Goal: Complete application form: Complete application form

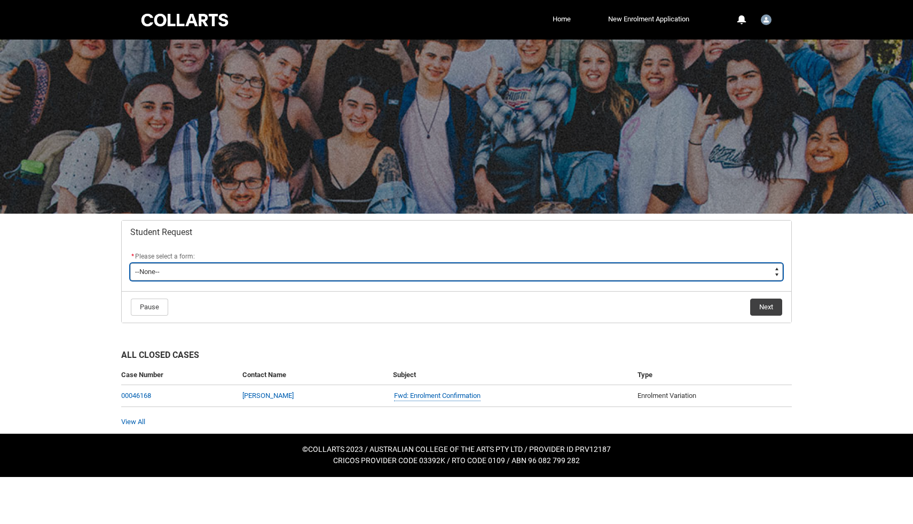
click at [337, 263] on select "--None-- Academic Transcript Application to Appeal Assignment Extension Change …" at bounding box center [456, 271] width 652 height 17
type lightning-select "Assignment_Extension_Choice"
click at [130, 263] on select "--None-- Academic Transcript Application to Appeal Assignment Extension Change …" at bounding box center [456, 271] width 652 height 17
select select "Assignment_Extension_Choice"
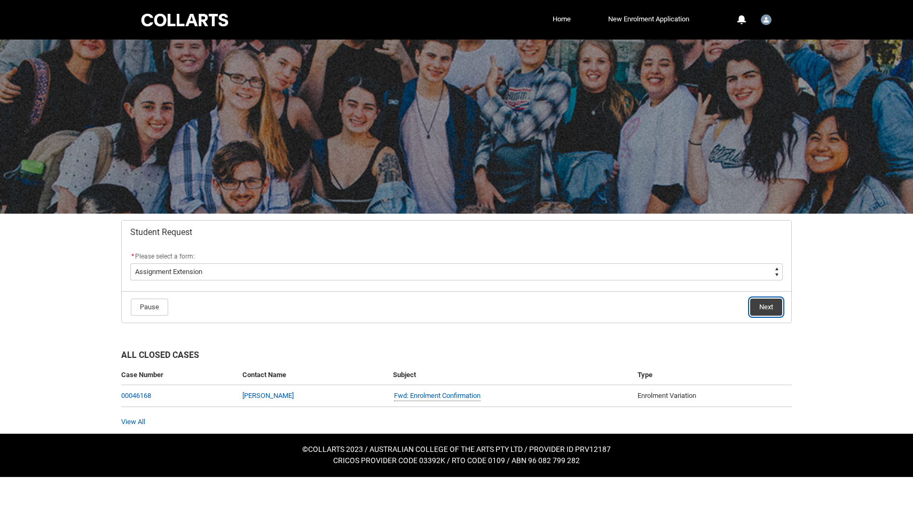
click at [644, 303] on button "Next" at bounding box center [766, 306] width 32 height 17
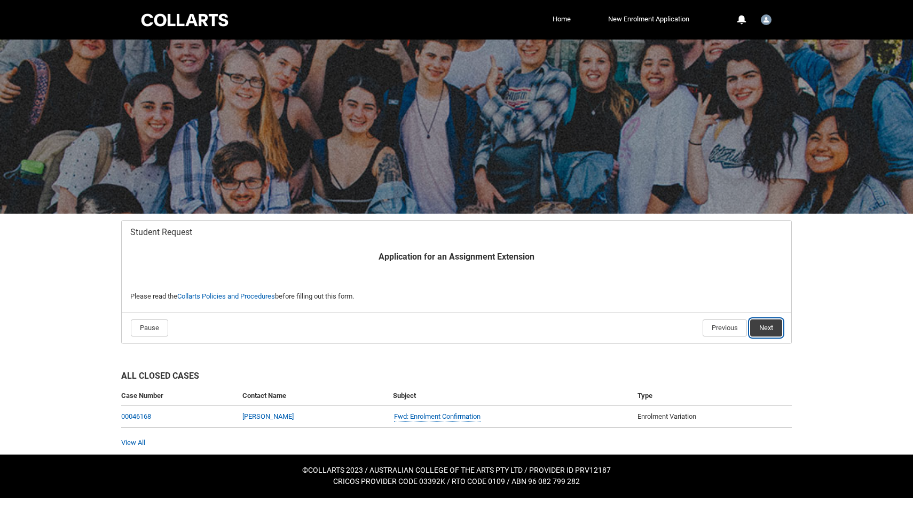
click at [644, 321] on button "Next" at bounding box center [766, 327] width 32 height 17
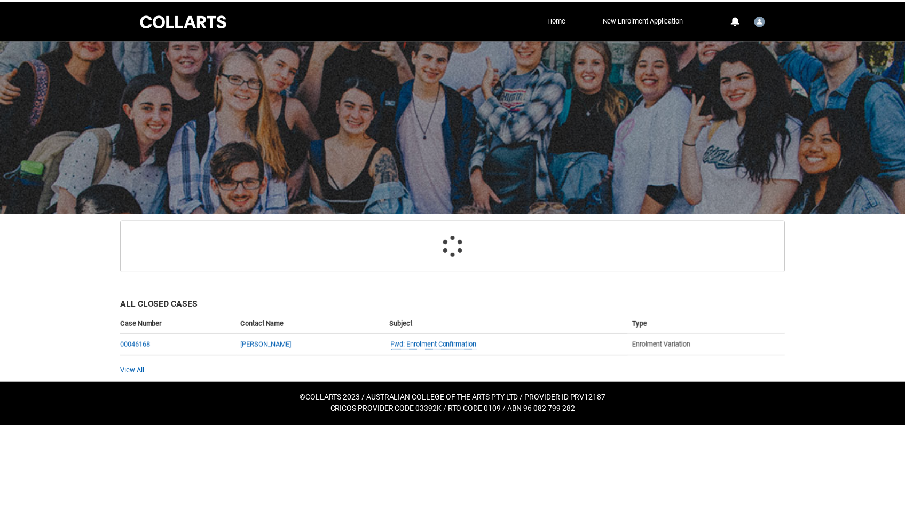
scroll to position [95, 0]
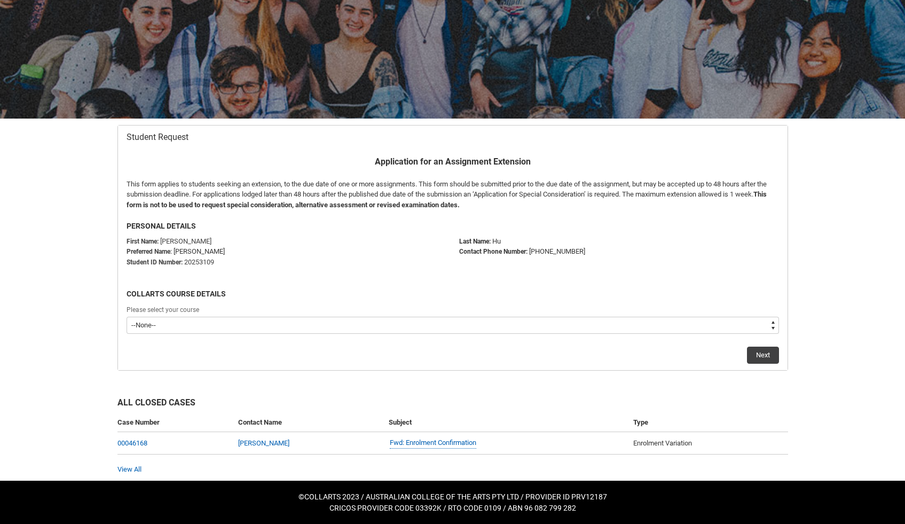
click at [320, 323] on select "--None-- Diploma of Fashion Marketing V2" at bounding box center [452, 324] width 652 height 17
type lightning-select "recordPicklist_ProgramEnrollment.a0jOZ000004oQUsYAM"
click at [126, 316] on select "--None-- Diploma of Fashion Marketing V2" at bounding box center [452, 324] width 652 height 17
select select "recordPicklist_ProgramEnrollment.a0jOZ000004oQUsYAM"
click at [644, 350] on button "Next" at bounding box center [763, 354] width 32 height 17
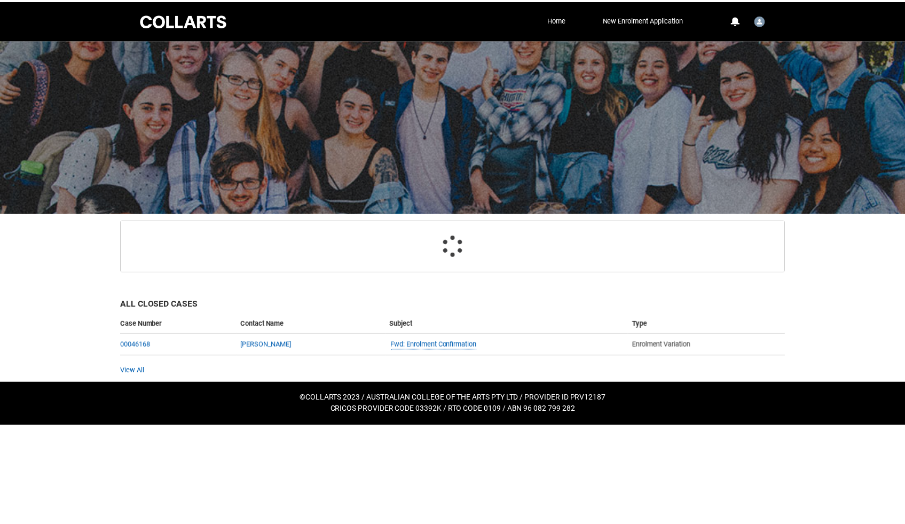
scroll to position [114, 0]
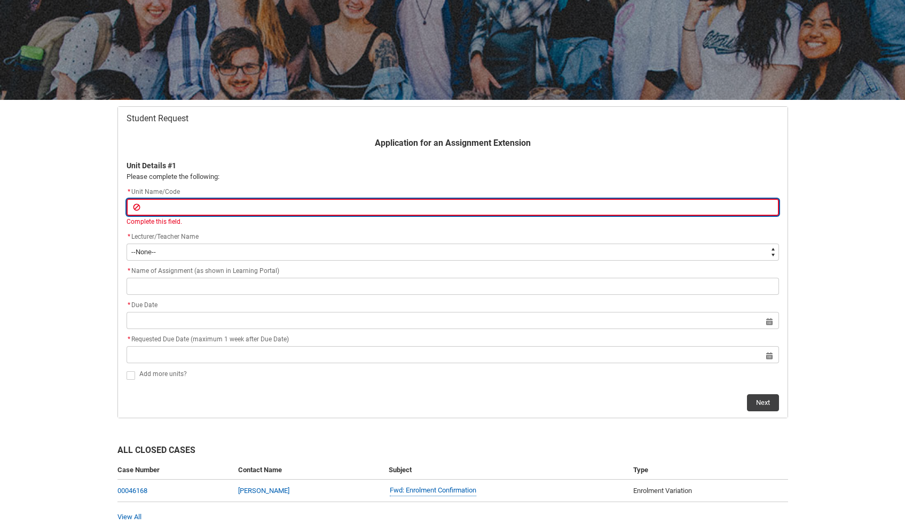
paste input "SHFRE-CO"
type lightning-primitive-input-simple "SHFRE-CO"
type input "SHFRE-CO"
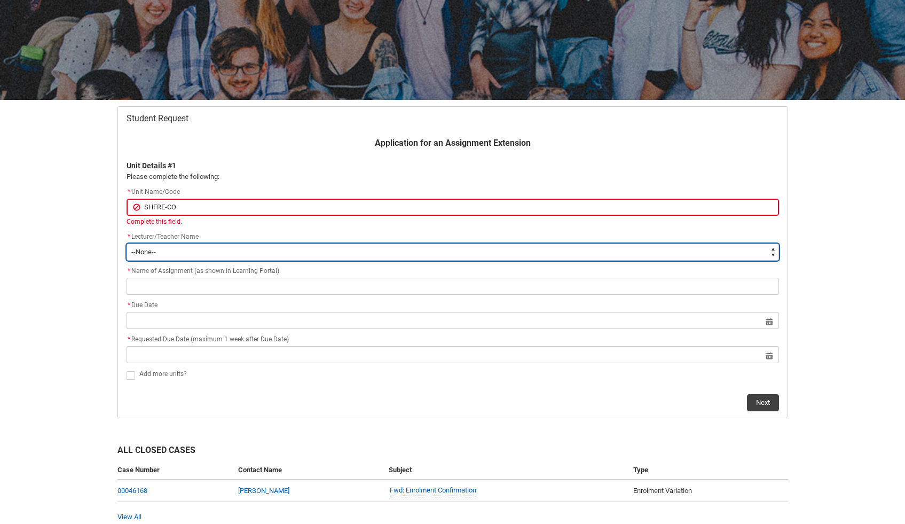
click at [198, 248] on select "--None-- Aaron Walker Adam King Adam McKenzie Adriana Perri Adrienne Couper-Smi…" at bounding box center [452, 251] width 652 height 17
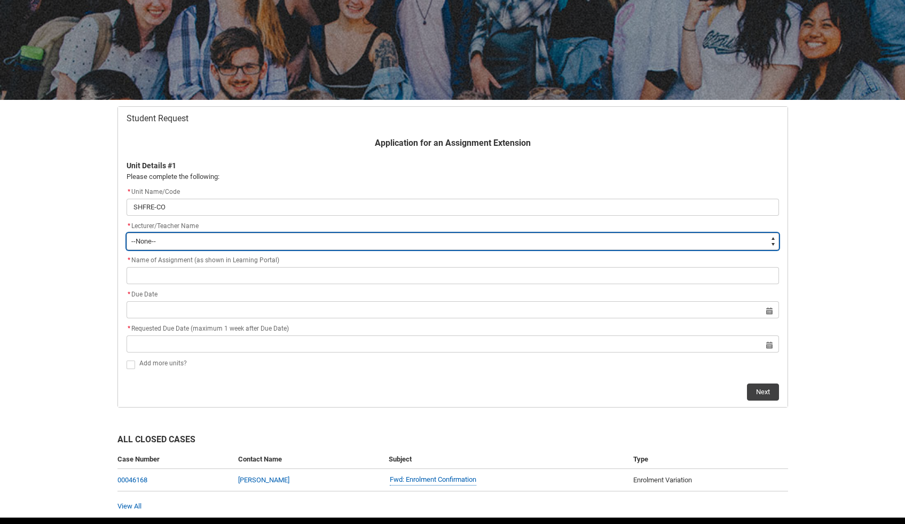
type lightning-select "Faculty_NamefromAtoM.0035g00000e1T4UAAU"
click at [126, 233] on select "--None-- Aaron Walker Adam King Adam McKenzie Adriana Perri Adrienne Couper-Smi…" at bounding box center [452, 241] width 652 height 17
select select "Faculty_NamefromAtoM.0035g00000e1T4UAAU"
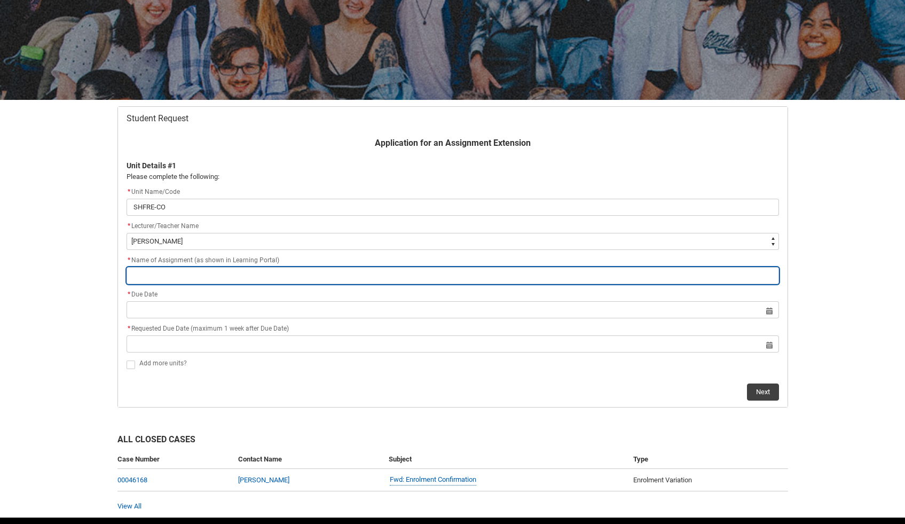
click at [202, 272] on input "Redu_Student_Request flow" at bounding box center [452, 275] width 652 height 17
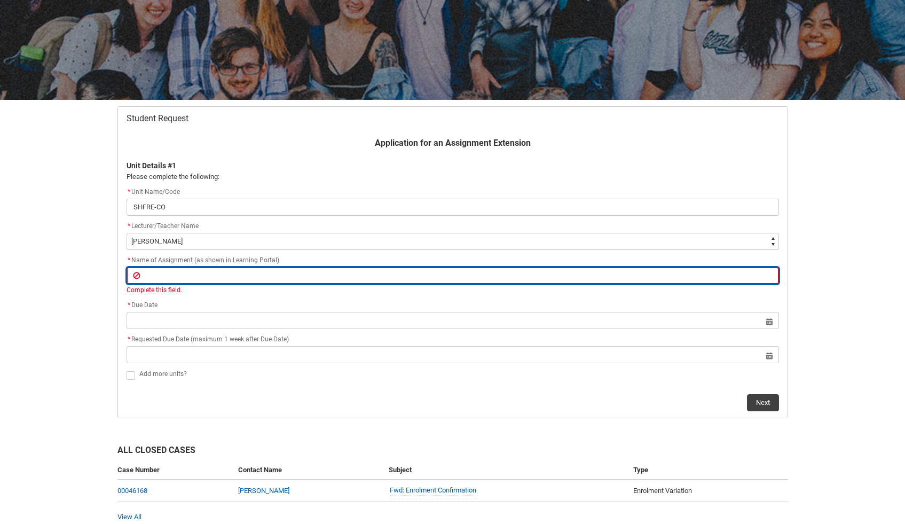
paste input "Assignment 1: Shop Audit Presentation"
type lightning-primitive-input-simple "Assignment 1: Shop Audit Presentation"
type input "Assignment 1: Shop Audit Presentation"
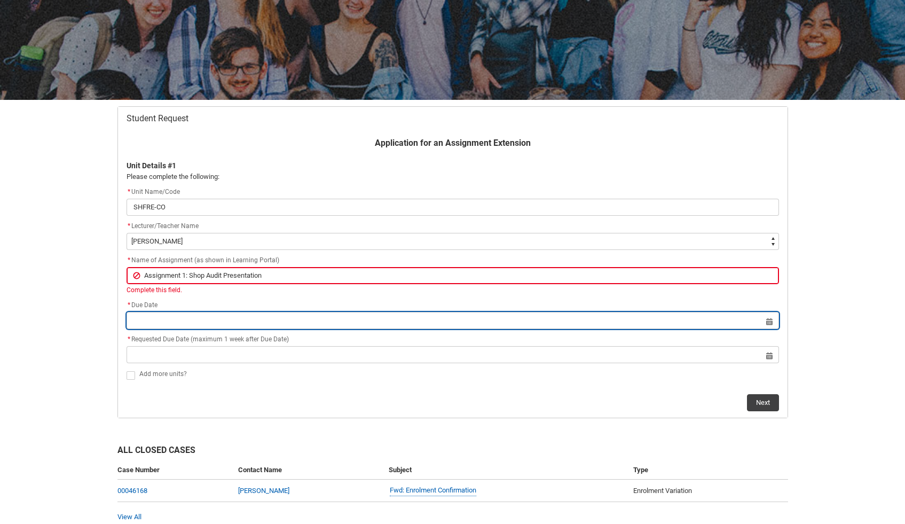
click at [176, 321] on lightning-datepicker "Select a date for Format: 31 Dec 2024" at bounding box center [452, 320] width 652 height 8
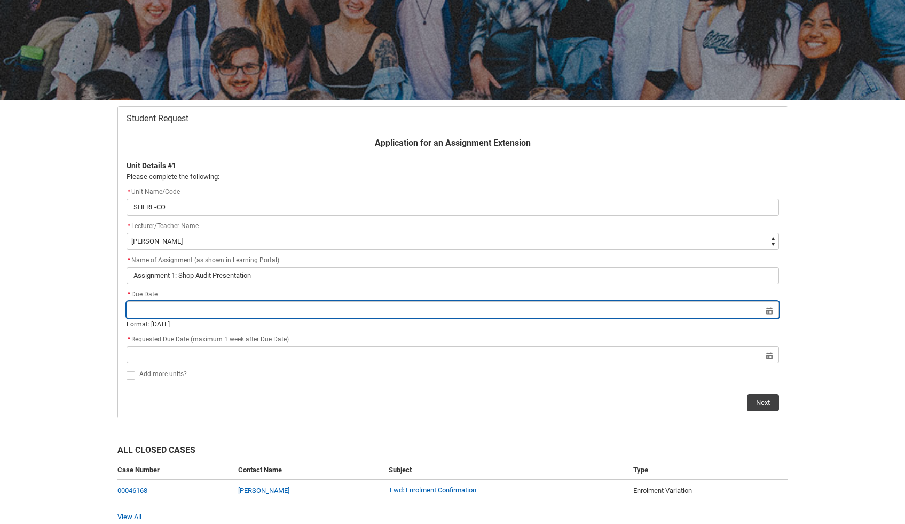
click at [644, 311] on input "Redu_Student_Request flow" at bounding box center [452, 309] width 652 height 17
select select "2025"
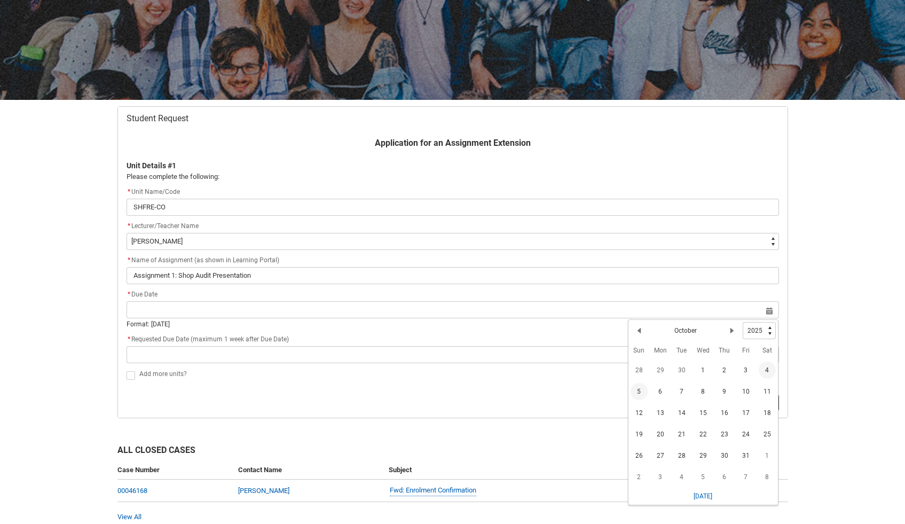
click at [640, 395] on span "5" at bounding box center [638, 391] width 17 height 17
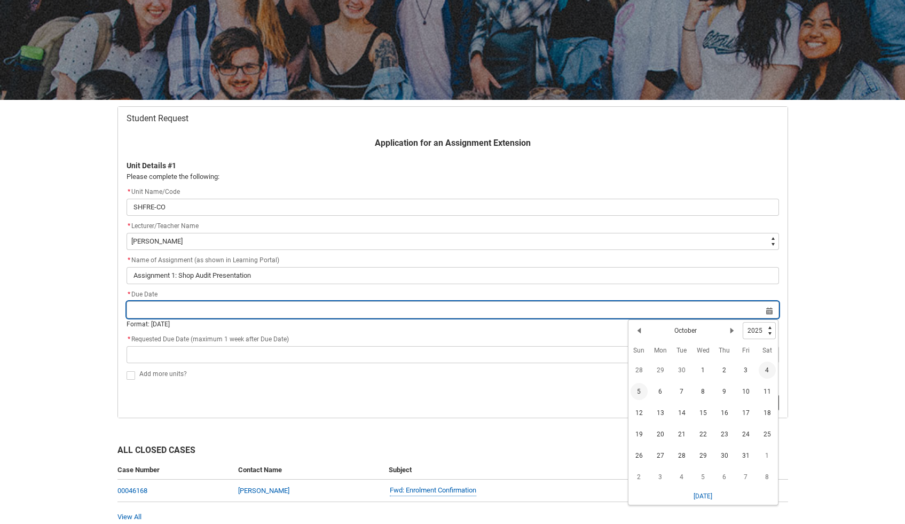
type lightning-datepicker "2025-10-05"
type lightning-input "2025-10-05"
type input "5 Oct 2025"
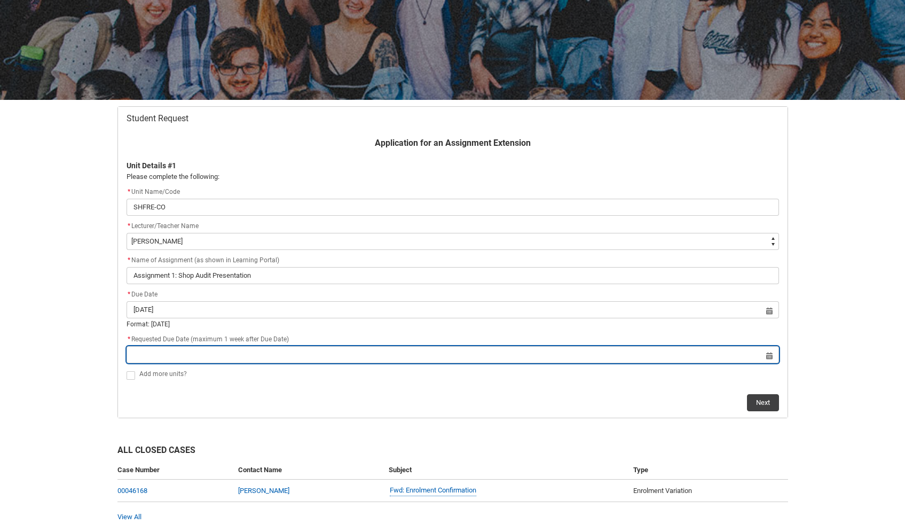
click at [407, 357] on input "Redu_Student_Request flow" at bounding box center [452, 354] width 652 height 17
select select "2025"
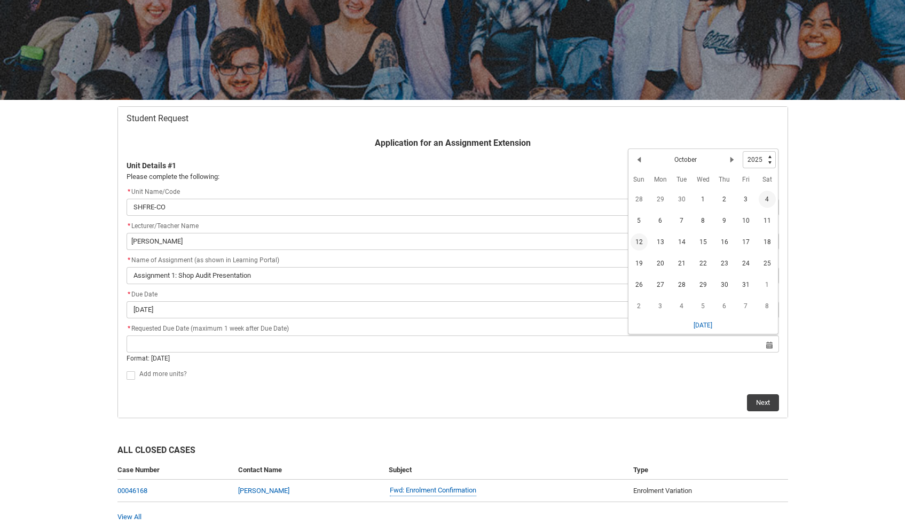
click at [637, 243] on span "12" at bounding box center [638, 241] width 17 height 17
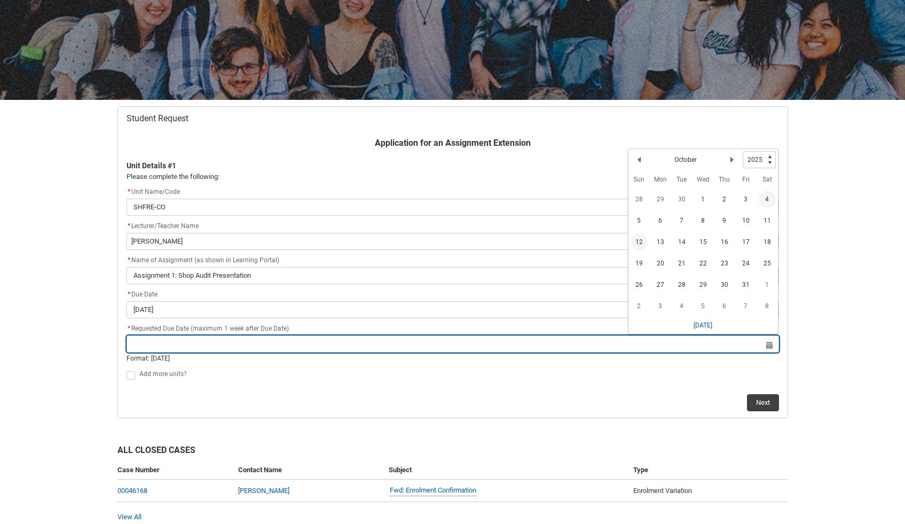
type lightning-datepicker "2025-10-12"
type lightning-input "2025-10-12"
type input "12 Oct 2025"
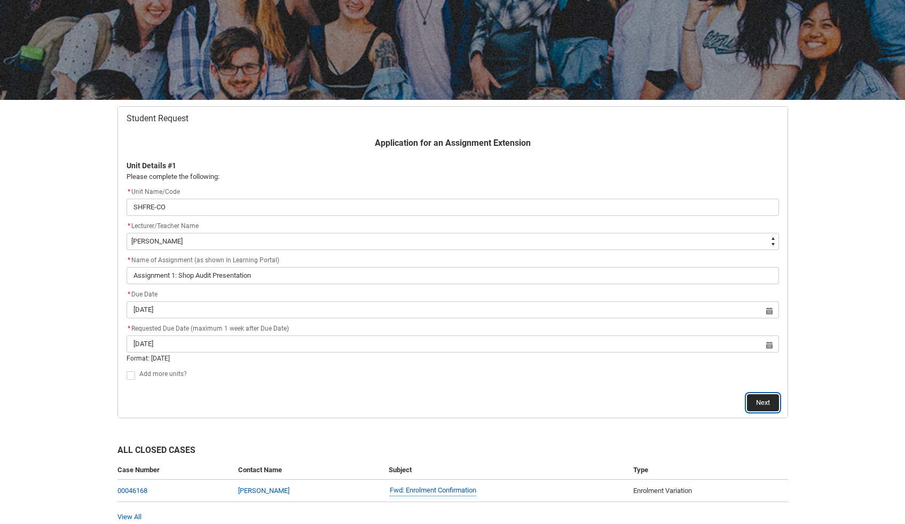
click at [644, 401] on button "Next" at bounding box center [763, 402] width 32 height 17
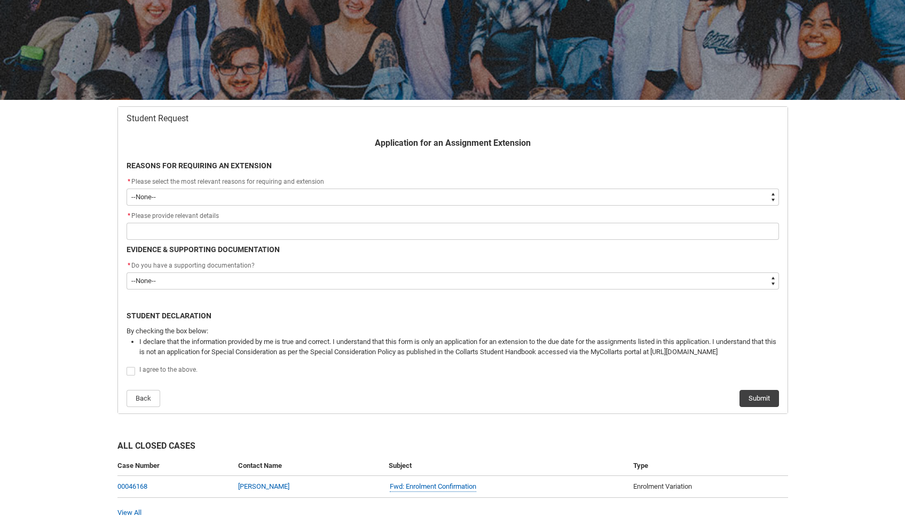
click at [297, 200] on select "--None-- Medical Reasons Work obligations Family obligations Academic Difficult…" at bounding box center [452, 196] width 652 height 17
type lightning-select "Other"
click at [126, 188] on select "--None-- Medical Reasons Work obligations Family obligations Academic Difficult…" at bounding box center [452, 196] width 652 height 17
select select "Other"
click at [280, 271] on div "* Do you have a supporting documentation?" at bounding box center [452, 265] width 652 height 13
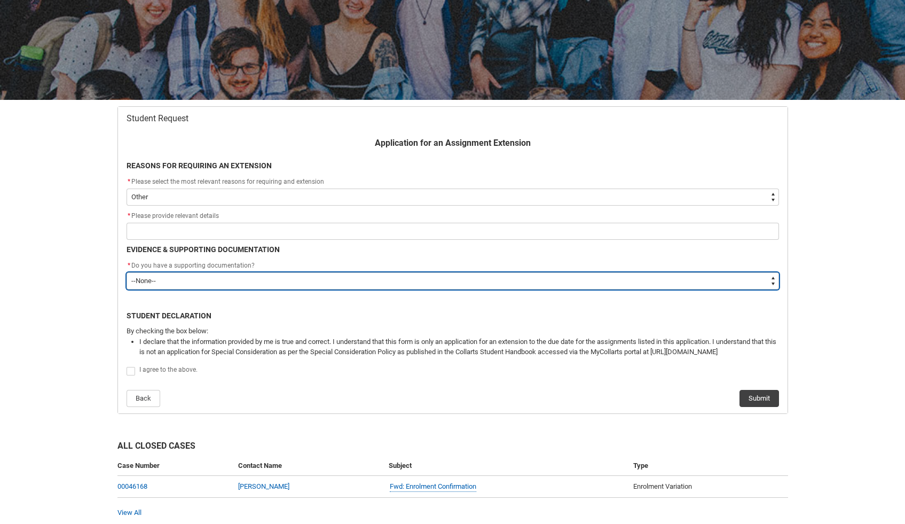
click at [280, 281] on select "--None-- Yes No" at bounding box center [452, 280] width 652 height 17
type lightning-select "Yes"
click at [126, 272] on select "--None-- Yes No" at bounding box center [452, 280] width 652 height 17
select select "Yes"
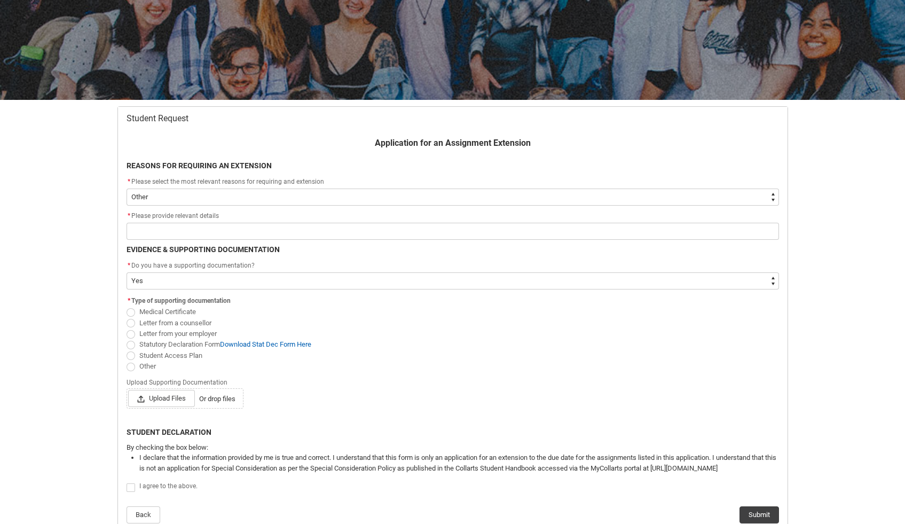
click at [130, 353] on span "Redu_Student_Request flow" at bounding box center [130, 355] width 9 height 9
click at [126, 350] on input "Student Access Plan" at bounding box center [126, 349] width 1 height 1
radio input "true"
click at [155, 397] on span "Upload Files" at bounding box center [161, 398] width 67 height 17
click at [128, 390] on input "Upload Files Or drop files" at bounding box center [128, 389] width 1 height 1
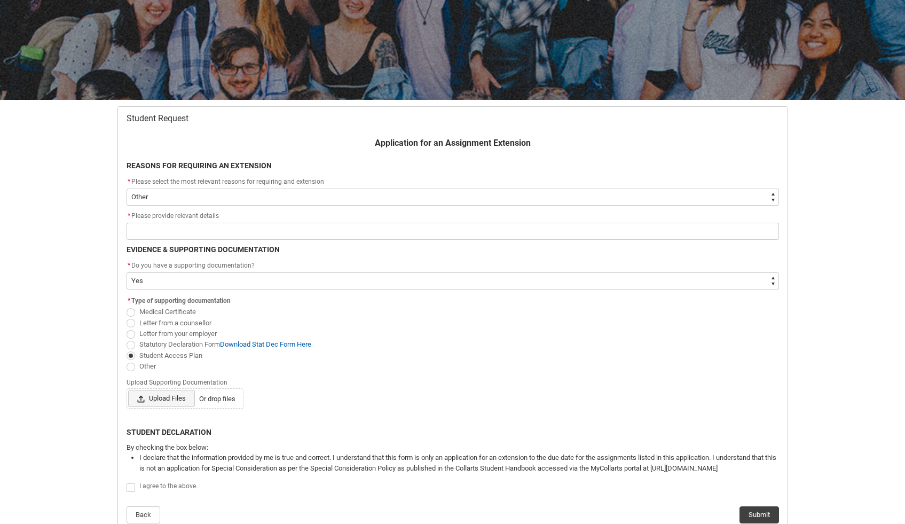
click at [152, 405] on span "Upload Files" at bounding box center [161, 398] width 67 height 17
click at [128, 390] on input "Upload Files Or drop files" at bounding box center [128, 389] width 1 height 1
type lightning-input "C:\fakepath\APPROVED COLLARTS Online Student Access Plan - Cecilia Hu.pdf"
type input "C:\fakepath\APPROVED COLLARTS Online Student Access Plan - Cecilia Hu.pdf"
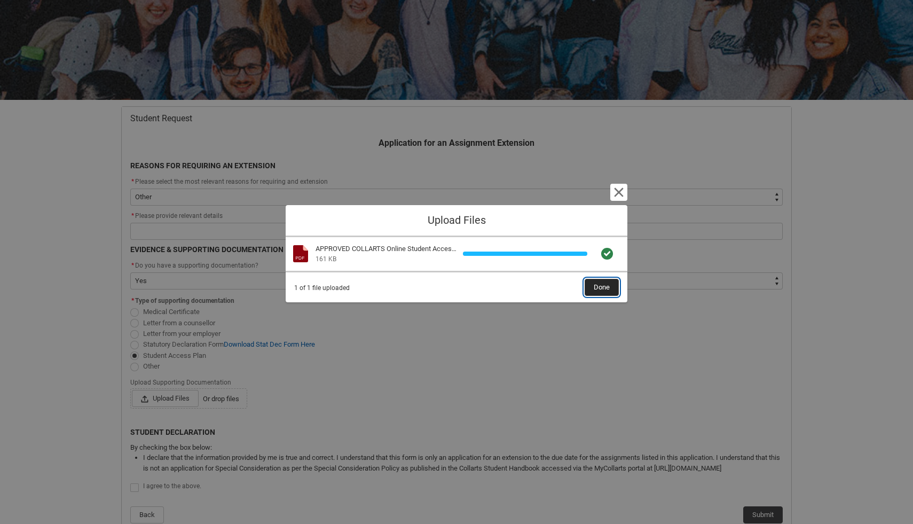
click at [608, 285] on span "Done" at bounding box center [601, 287] width 16 height 16
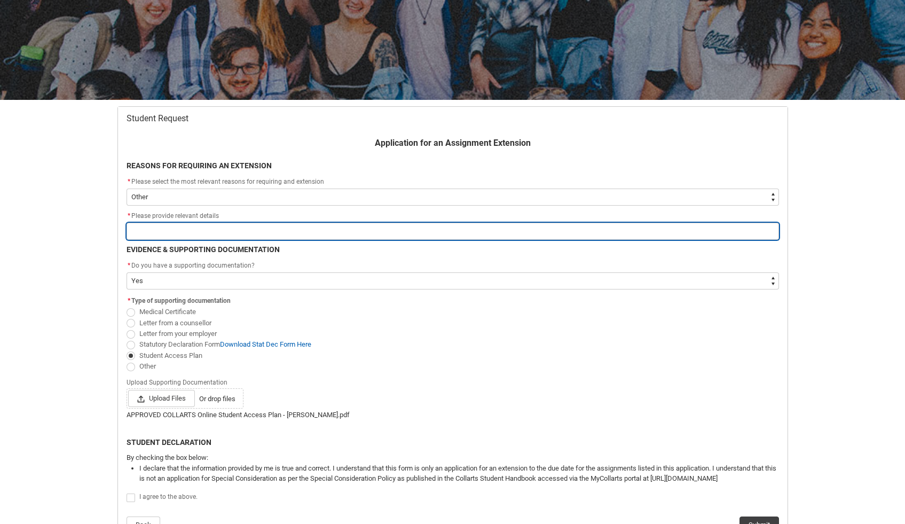
click at [364, 229] on input "Redu_Student_Request flow" at bounding box center [452, 231] width 652 height 17
type lightning-primitive-input-simple "A"
type input "A"
type lightning-primitive-input-simple "Ac"
type input "Ac"
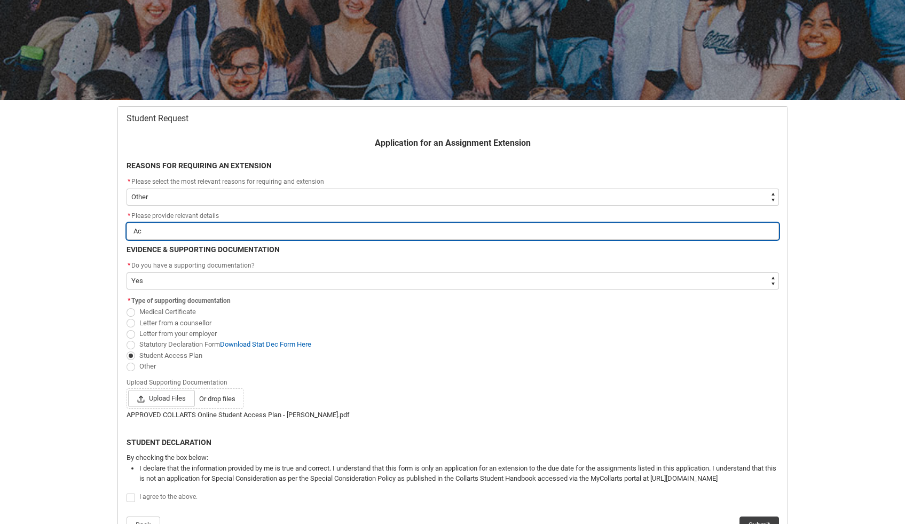
type lightning-primitive-input-simple "Acc"
type input "Acc"
type lightning-primitive-input-simple "Acce"
type input "Acce"
type lightning-primitive-input-simple "Acces"
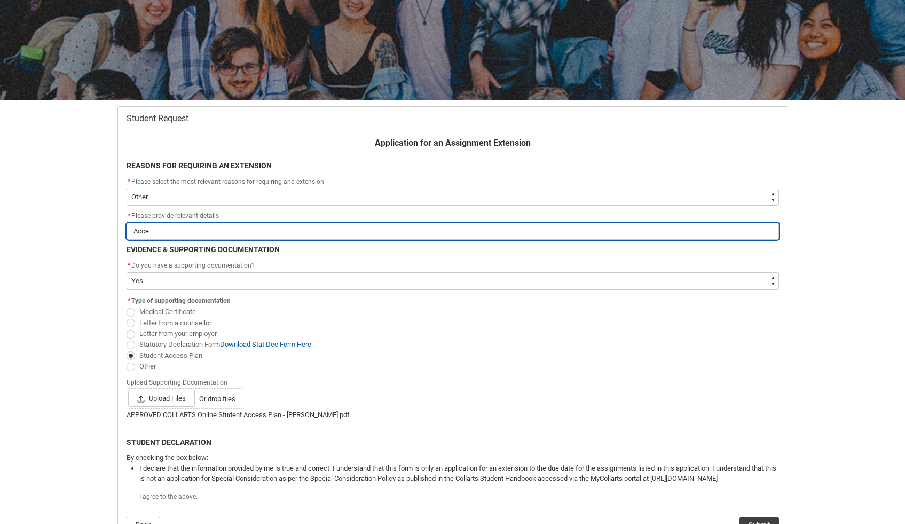
type input "Acces"
type lightning-primitive-input-simple "Access"
type input "Access"
type lightning-primitive-input-simple "Access"
type input "Access"
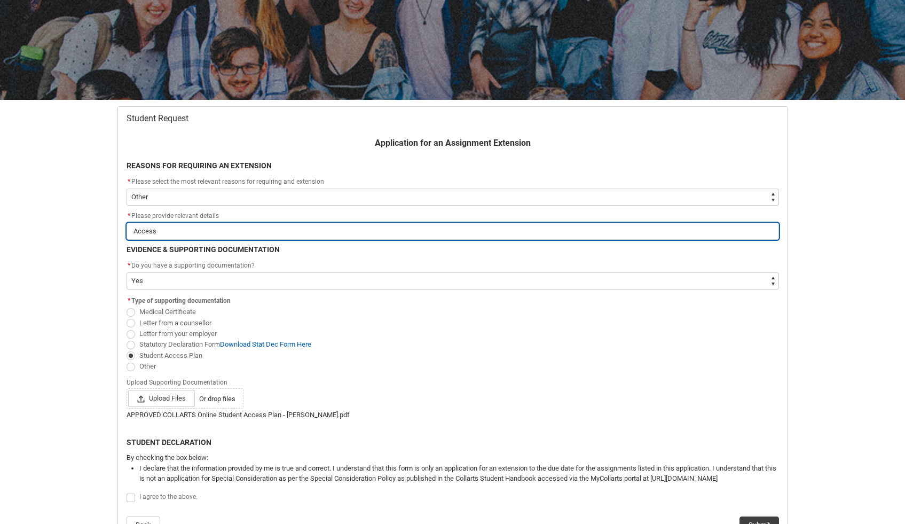
type lightning-primitive-input-simple "Access P"
type input "Access P"
type lightning-primitive-input-simple "Access Pl"
type input "Access Pl"
type lightning-primitive-input-simple "Access Pla"
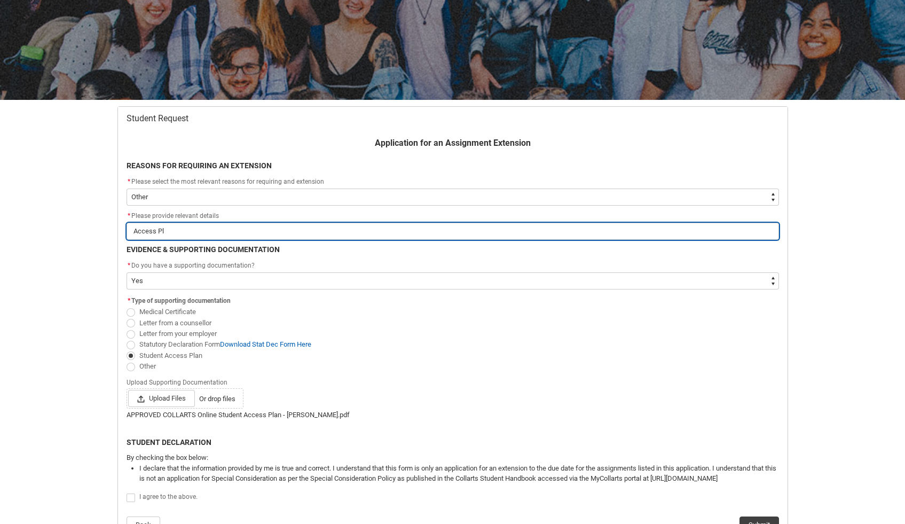
type input "Access Pla"
type lightning-primitive-input-simple "Access Plan"
type input "Access Plan"
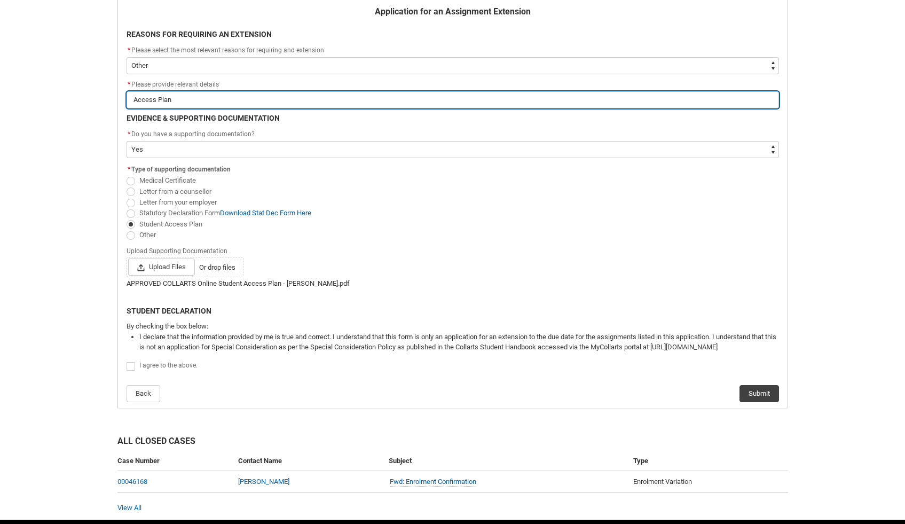
scroll to position [246, 0]
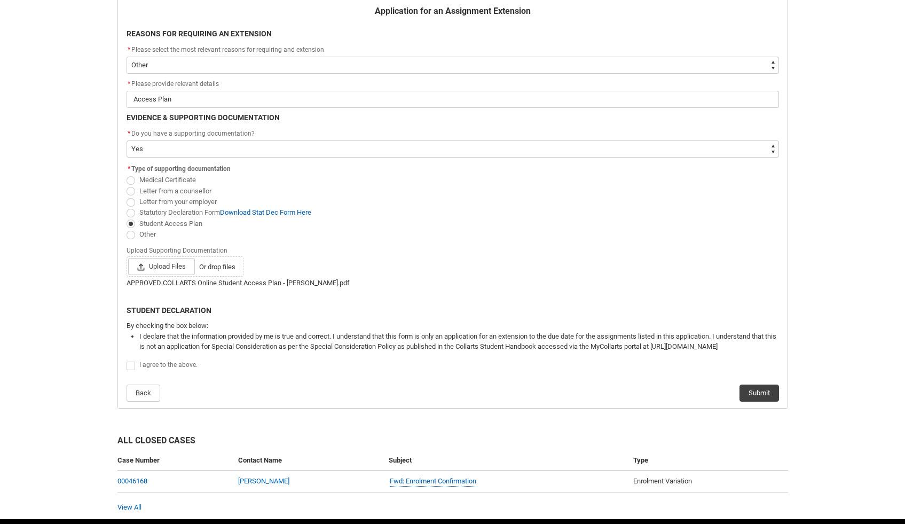
click at [130, 367] on span "Redu_Student_Request flow" at bounding box center [130, 365] width 9 height 9
click at [126, 360] on input "Redu_Student_Request flow" at bounding box center [126, 360] width 1 height 1
type lightning-input "true"
checkbox input "true"
click at [644, 398] on div "Back Submit" at bounding box center [452, 389] width 652 height 26
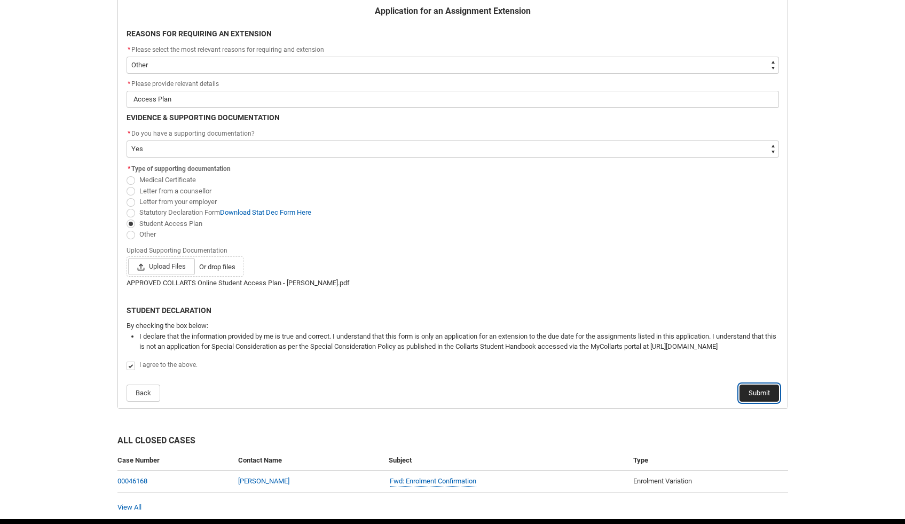
click at [644, 389] on button "Submit" at bounding box center [758, 392] width 39 height 17
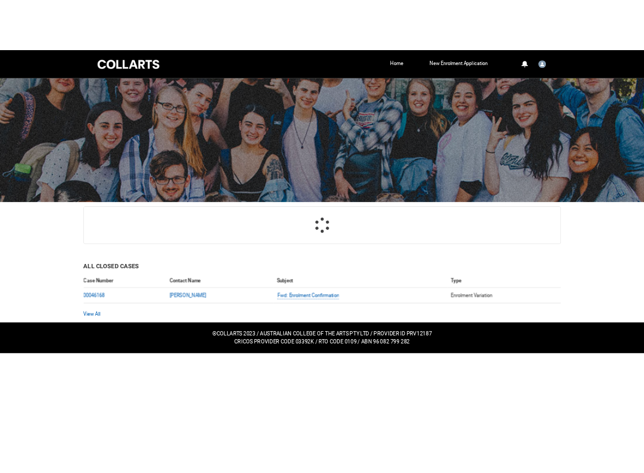
scroll to position [0, 0]
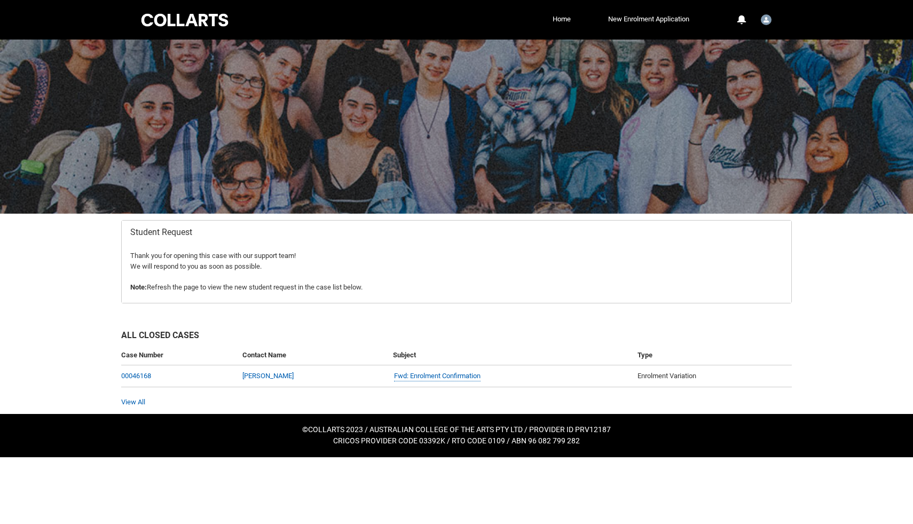
click at [408, 322] on div "All Closed Cases Case Number Contact Name Subject Type 00046168 Cecilia Hu Fwd:…" at bounding box center [456, 362] width 683 height 104
